Goal: Navigation & Orientation: Find specific page/section

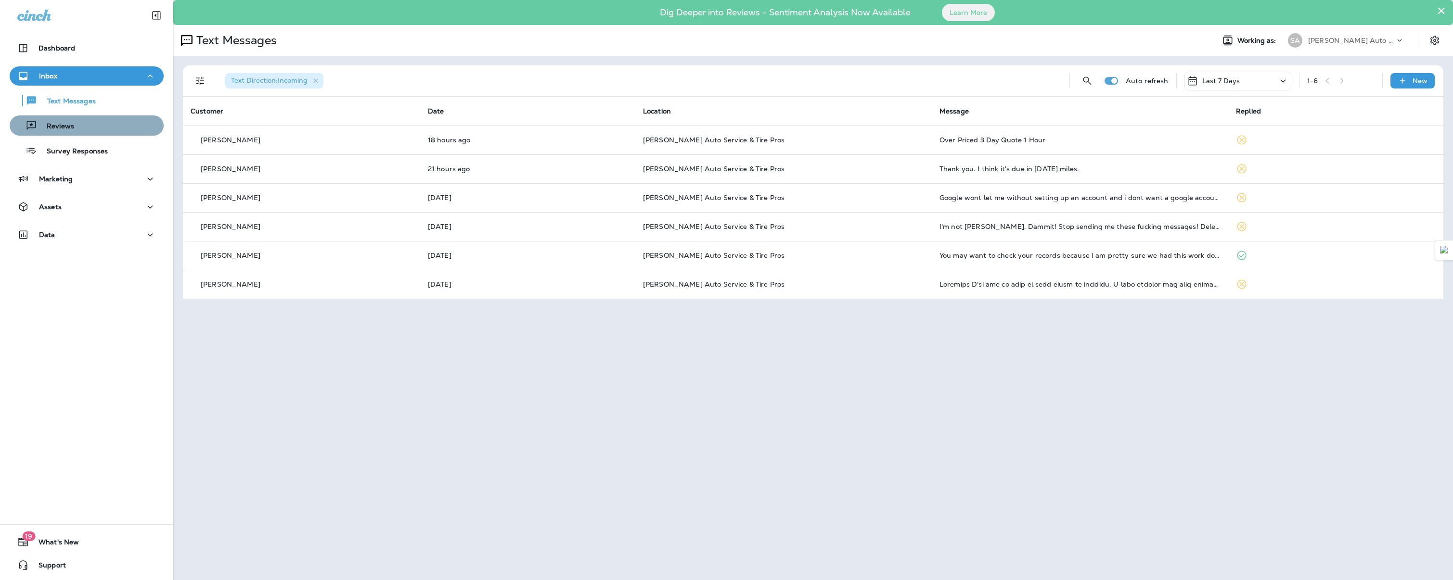
click at [93, 131] on div "Reviews" at bounding box center [86, 125] width 146 height 14
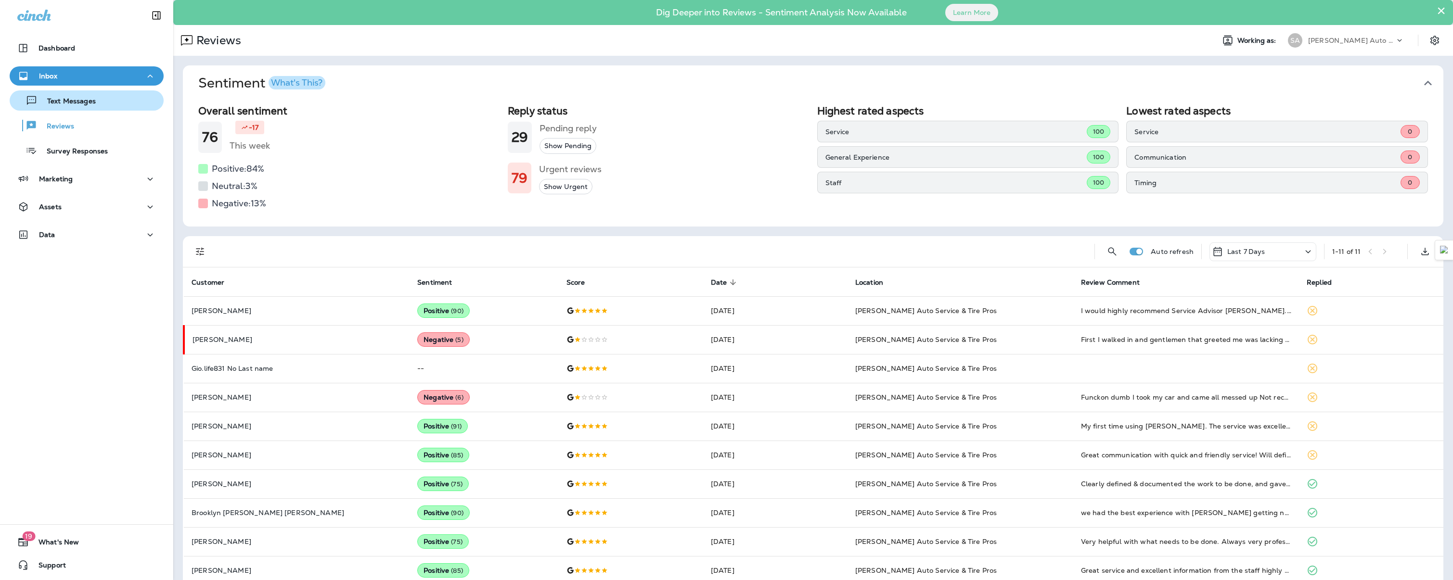
click at [64, 109] on button "Text Messages" at bounding box center [87, 100] width 154 height 20
